Goal: Information Seeking & Learning: Understand process/instructions

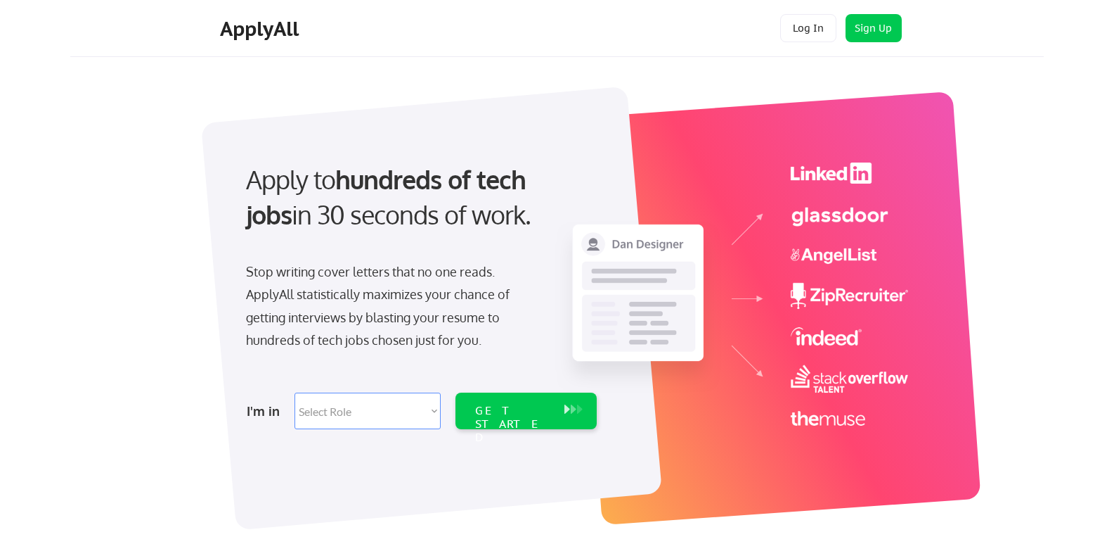
click at [407, 406] on select "Select Role Software Engineering Product Management Customer Success Sales UI/U…" at bounding box center [368, 410] width 146 height 37
drag, startPoint x: 407, startPoint y: 406, endPoint x: 398, endPoint y: 404, distance: 9.6
click at [399, 404] on select "Select Role Software Engineering Product Management Customer Success Sales UI/U…" at bounding box center [368, 410] width 146 height 37
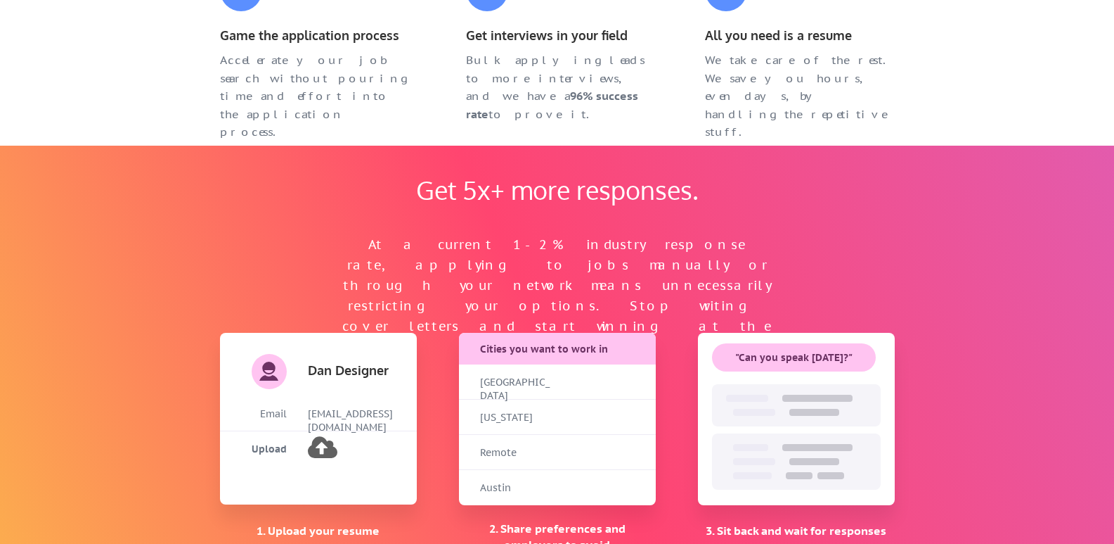
scroll to position [914, 0]
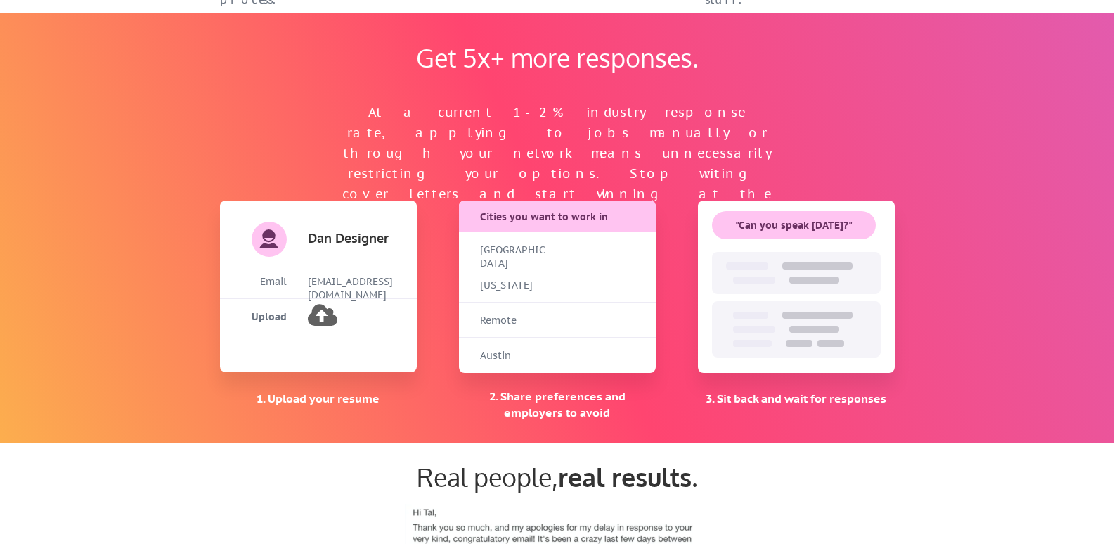
click at [319, 315] on button at bounding box center [321, 315] width 27 height 27
click at [629, 156] on div "At a current 1-2% industry response rate, applying to jobs manually or through …" at bounding box center [558, 164] width 436 height 122
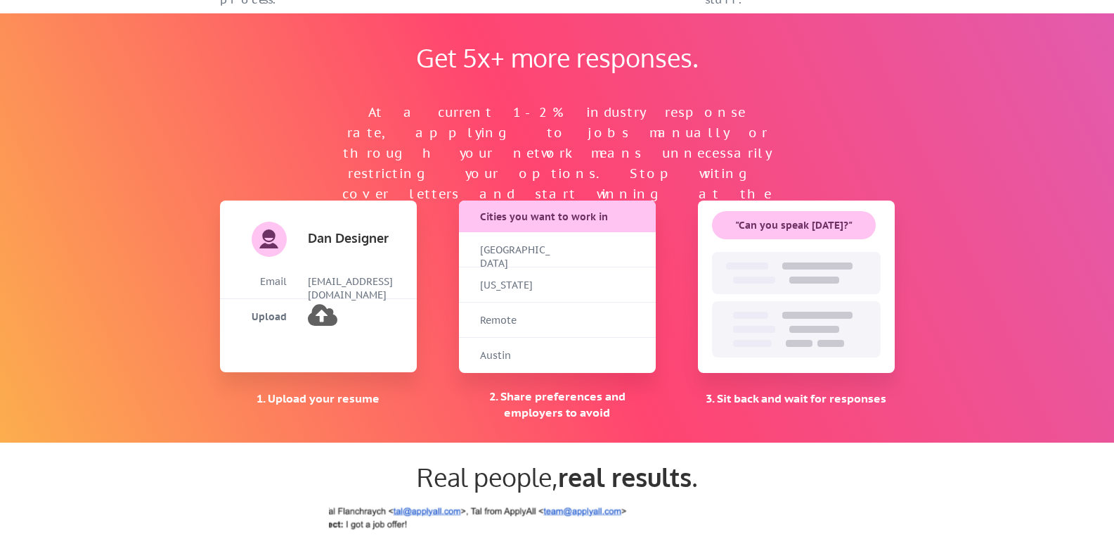
click at [653, 166] on div "At a current 1-2% industry response rate, applying to jobs manually or through …" at bounding box center [558, 139] width 464 height 81
click at [648, 170] on div "At a current 1-2% industry response rate, applying to jobs manually or through …" at bounding box center [558, 139] width 464 height 81
click at [492, 187] on div "Get 5x+ more responses. At a current 1-2% industry response rate, applying to j…" at bounding box center [557, 227] width 703 height 429
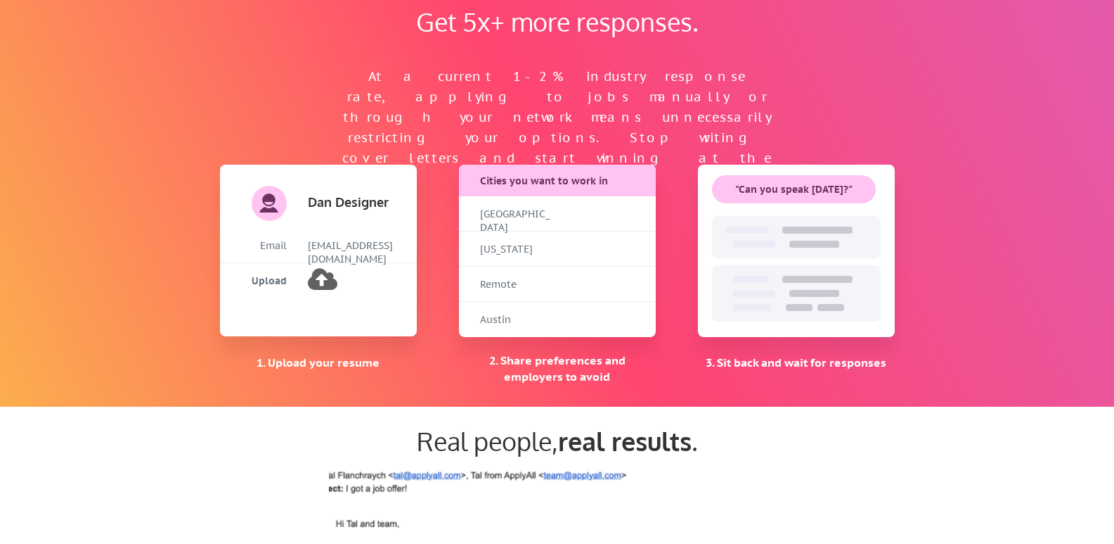
scroll to position [984, 0]
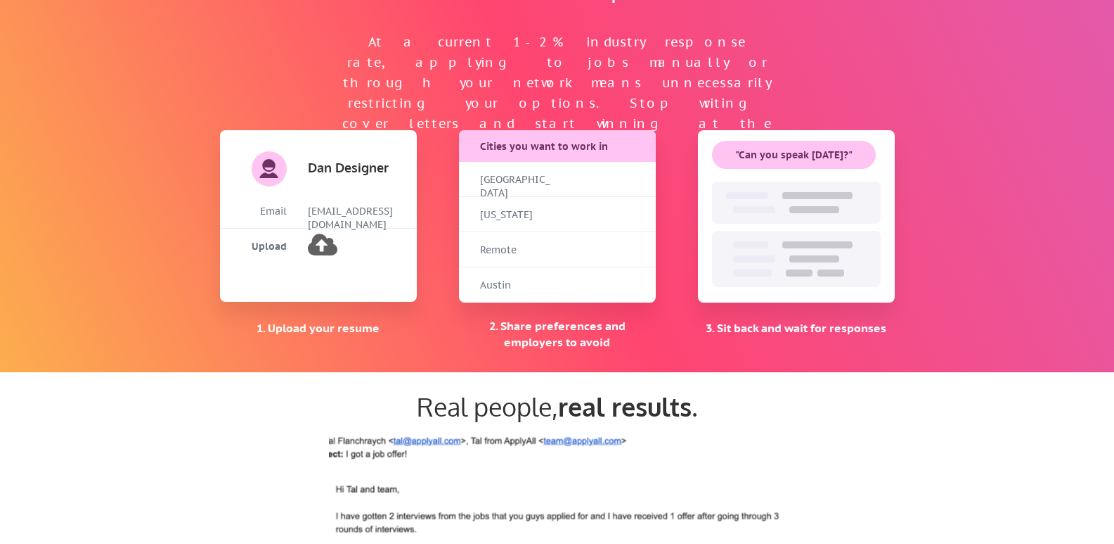
click at [539, 181] on div "[GEOGRAPHIC_DATA]" at bounding box center [515, 186] width 70 height 27
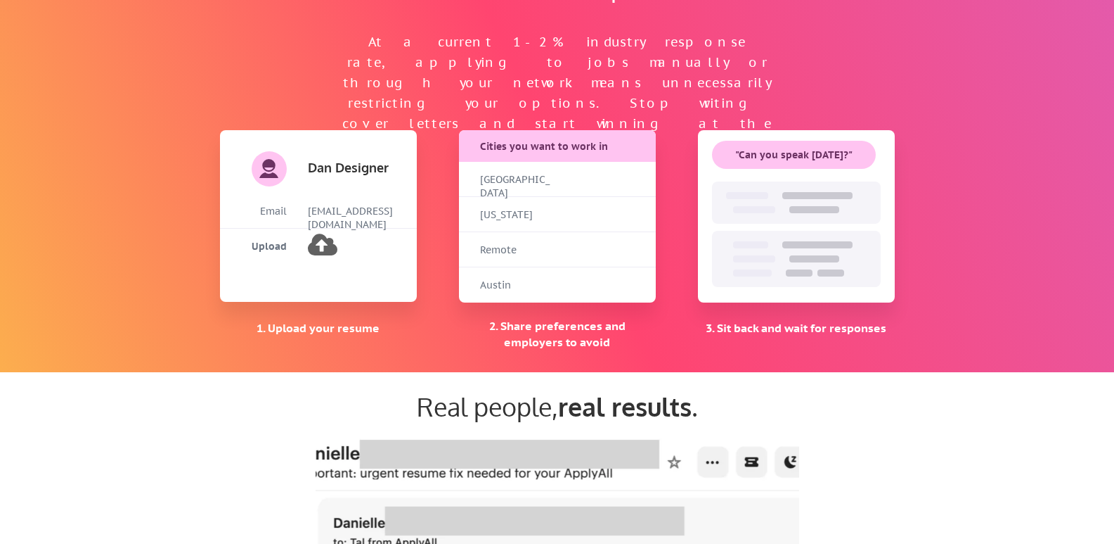
click at [545, 166] on div "[GEOGRAPHIC_DATA]" at bounding box center [515, 179] width 70 height 34
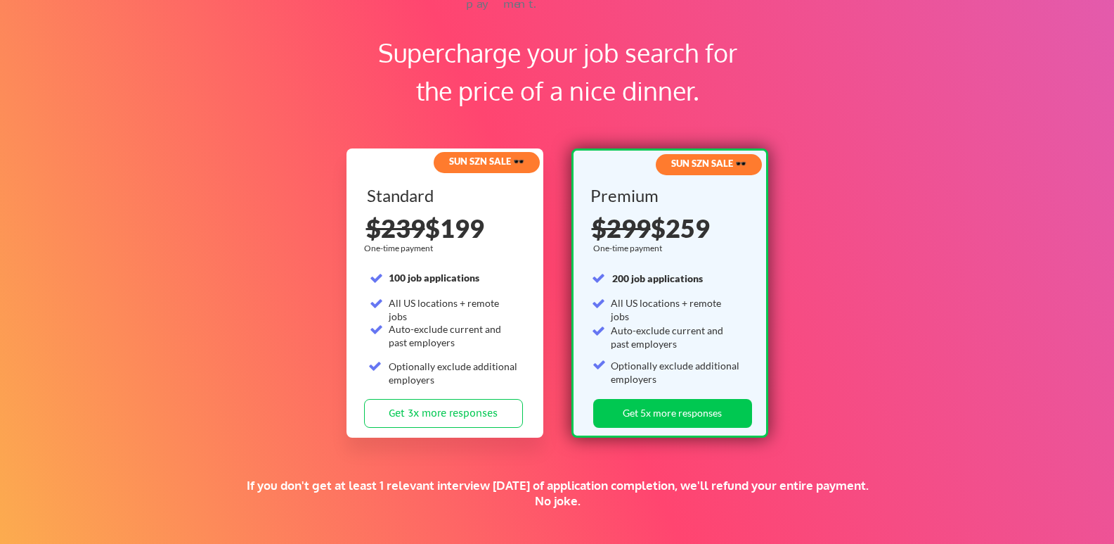
scroll to position [2039, 0]
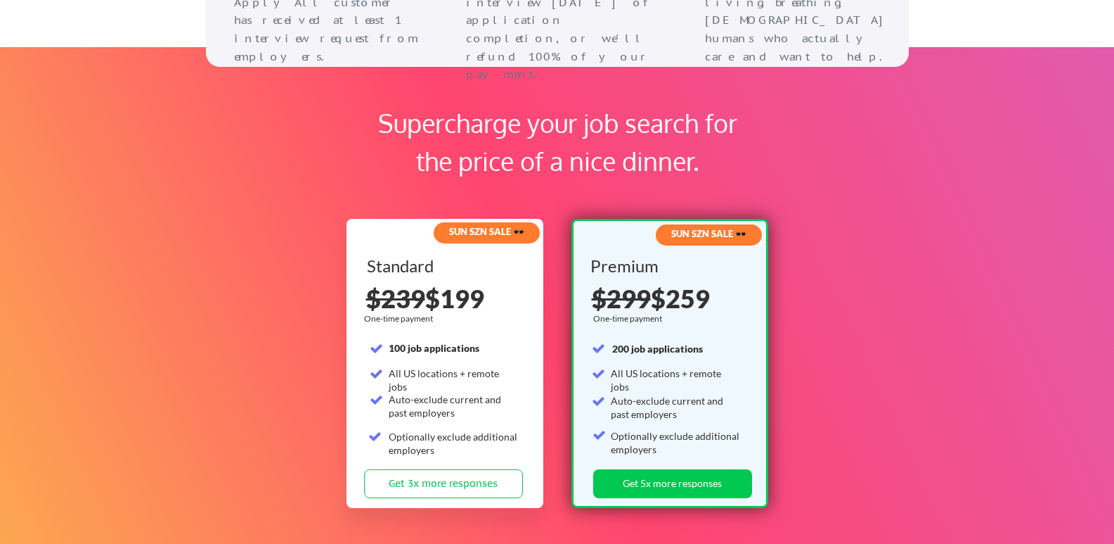
click at [541, 173] on div "Supercharge your job search for the price of a nice dinner." at bounding box center [558, 142] width 394 height 76
click at [551, 175] on div "Supercharge your job search for the price of a nice dinner." at bounding box center [558, 142] width 394 height 76
click at [626, 195] on div "Supercharge your job search for the price of a nice dinner. SUN SZN SALE 🕶️ Sta…" at bounding box center [557, 346] width 1114 height 598
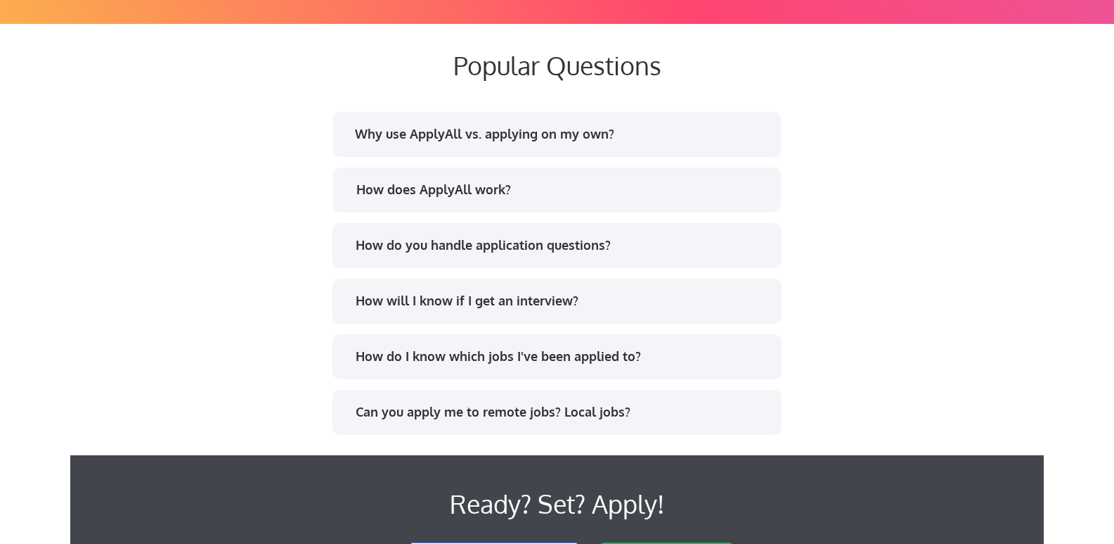
scroll to position [2672, 0]
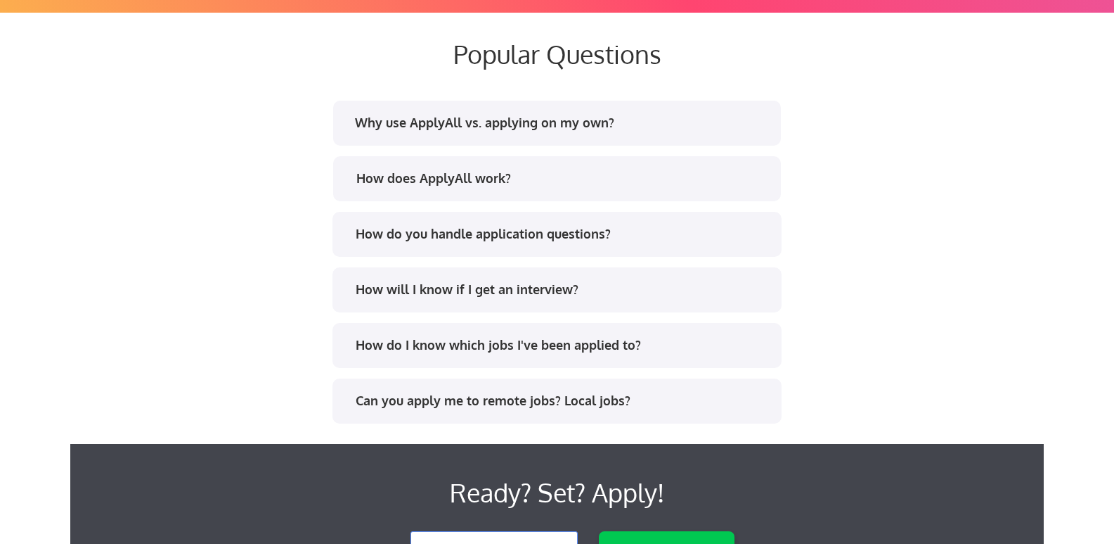
click at [470, 185] on div "How does ApplyAll work?" at bounding box center [562, 178] width 413 height 18
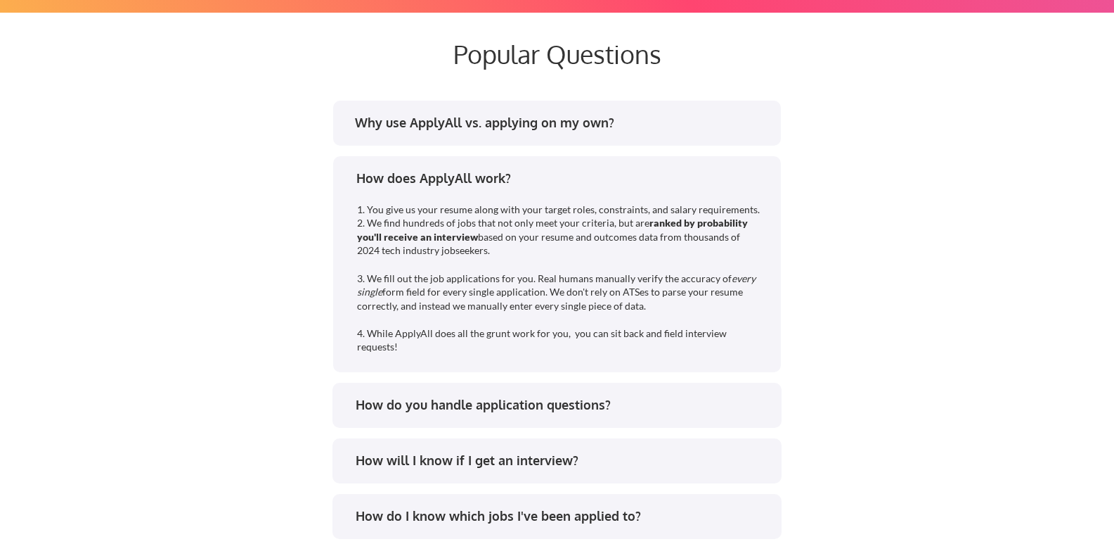
click at [470, 185] on div "How does ApplyAll work?" at bounding box center [562, 178] width 413 height 18
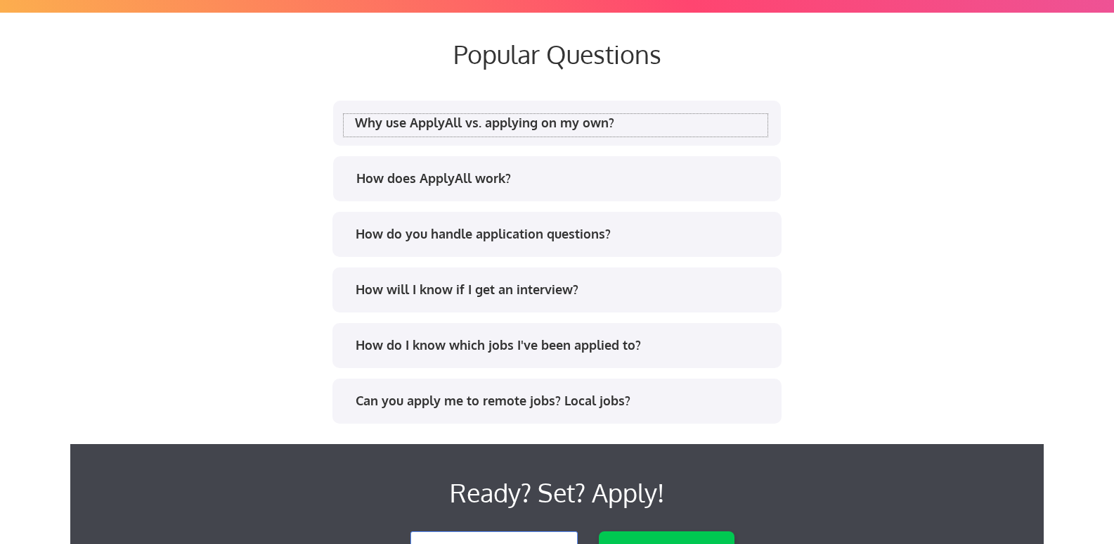
click at [469, 136] on div "Why use ApplyAll vs. applying on my own?" at bounding box center [556, 125] width 424 height 23
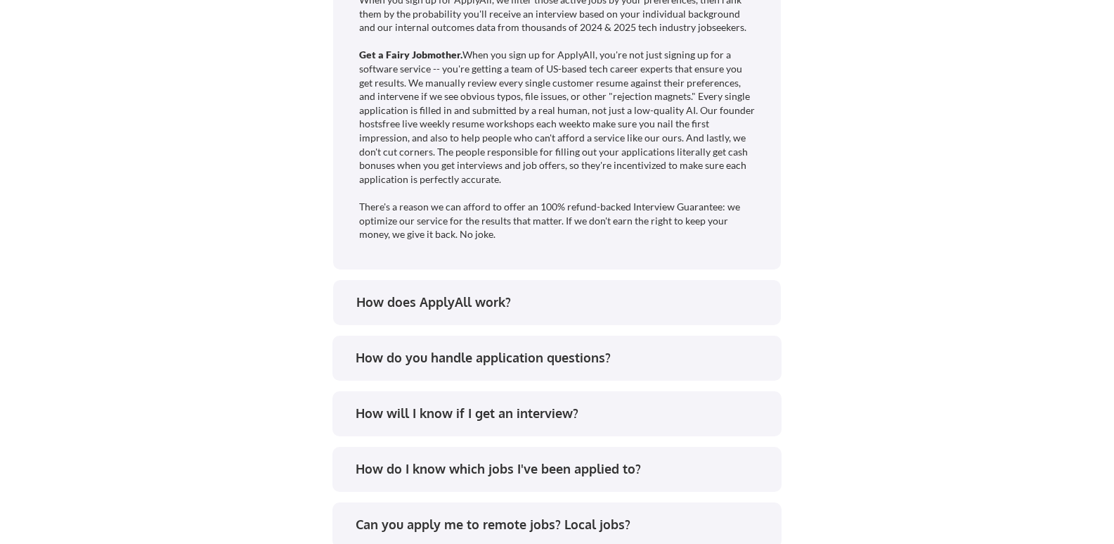
scroll to position [3023, 0]
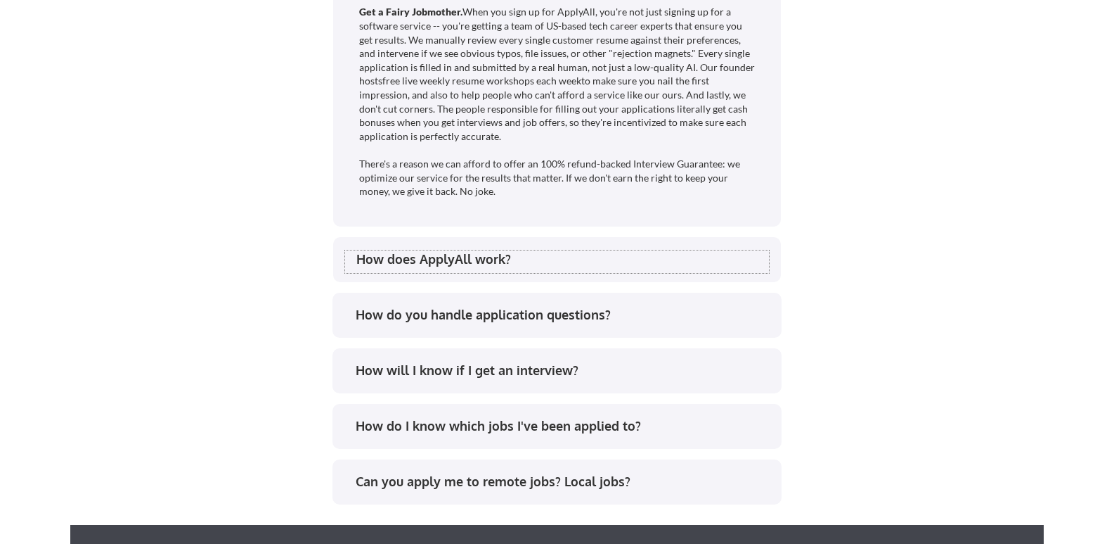
click at [418, 263] on div "How does ApplyAll work?" at bounding box center [562, 259] width 413 height 18
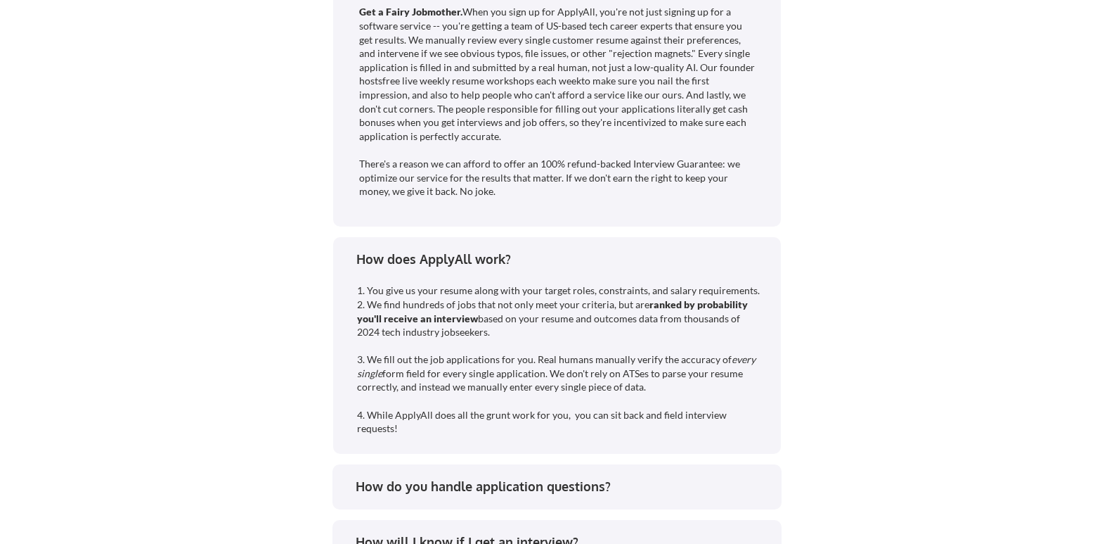
click at [418, 263] on div "How does ApplyAll work?" at bounding box center [562, 259] width 413 height 18
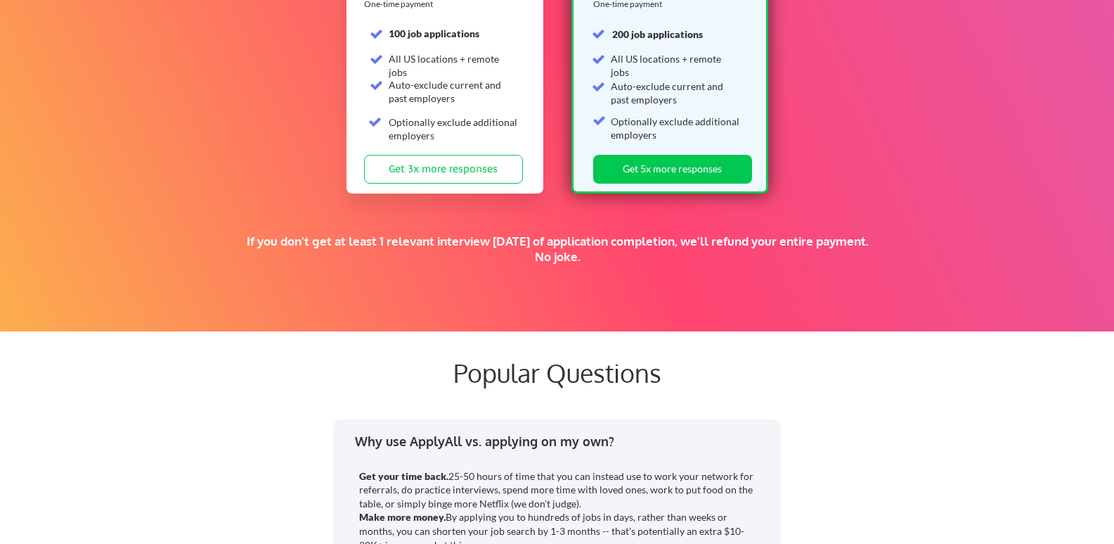
scroll to position [2250, 0]
